Goal: Task Accomplishment & Management: Manage account settings

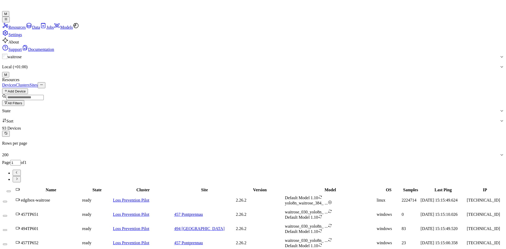
click at [44, 95] on input "string" at bounding box center [24, 97] width 37 height 5
click at [38, 83] on link "Sites" at bounding box center [34, 85] width 8 height 4
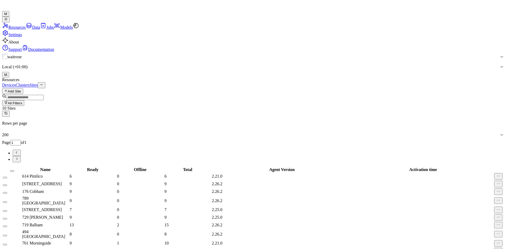
click at [44, 95] on input "string" at bounding box center [24, 97] width 37 height 5
type input "***"
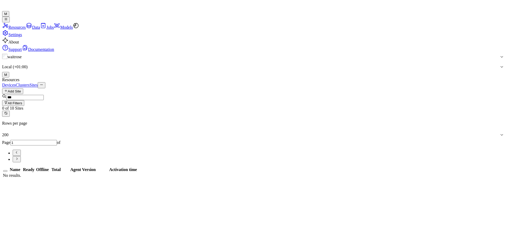
drag, startPoint x: 72, startPoint y: 48, endPoint x: 53, endPoint y: 46, distance: 18.8
click at [53, 88] on div "Add Site All Filters" at bounding box center [253, 97] width 502 height 18
